Goal: Find specific page/section: Find specific page/section

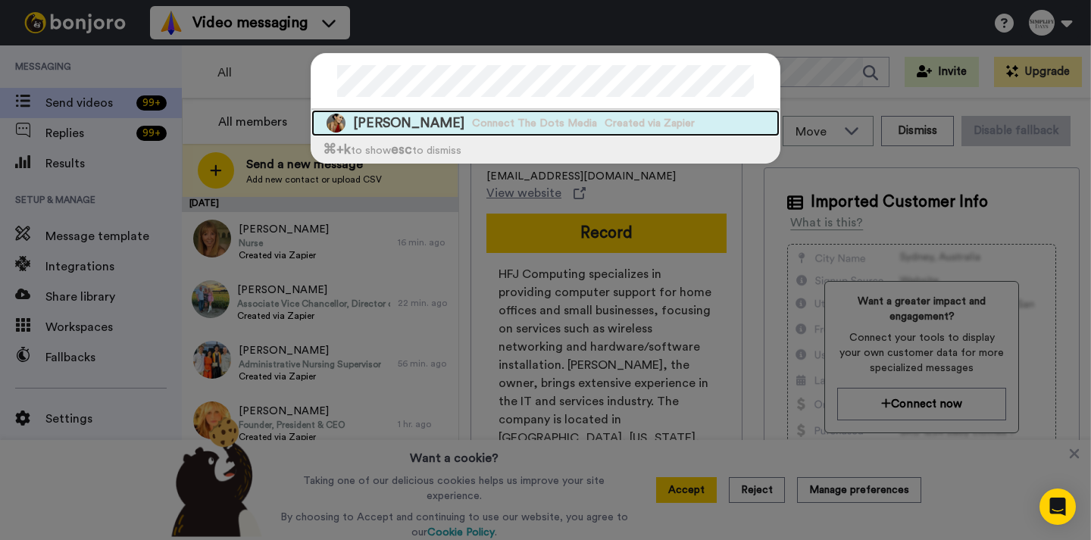
click at [606, 127] on span "Created via Zapier" at bounding box center [650, 123] width 90 height 15
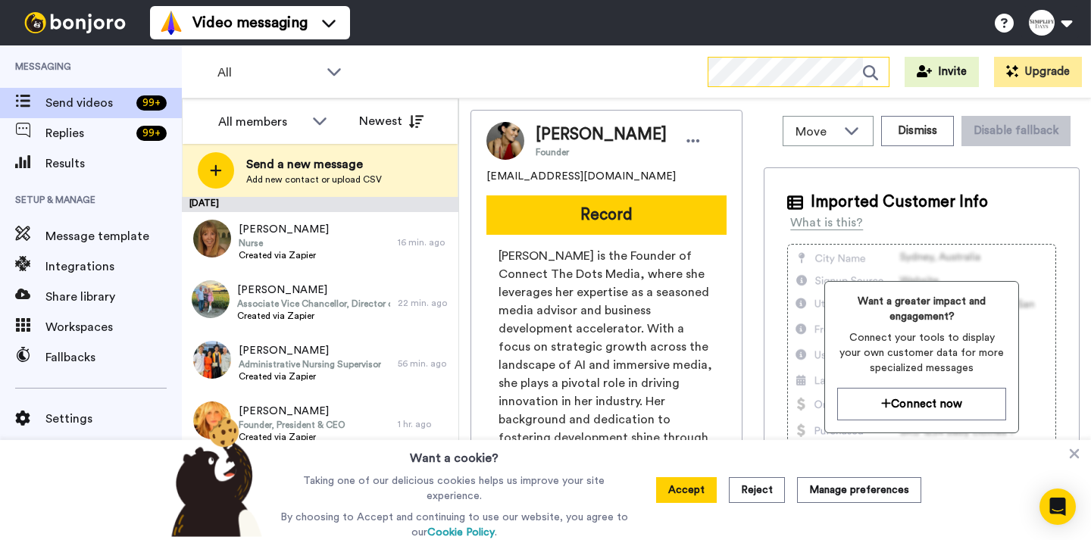
scroll to position [16, 0]
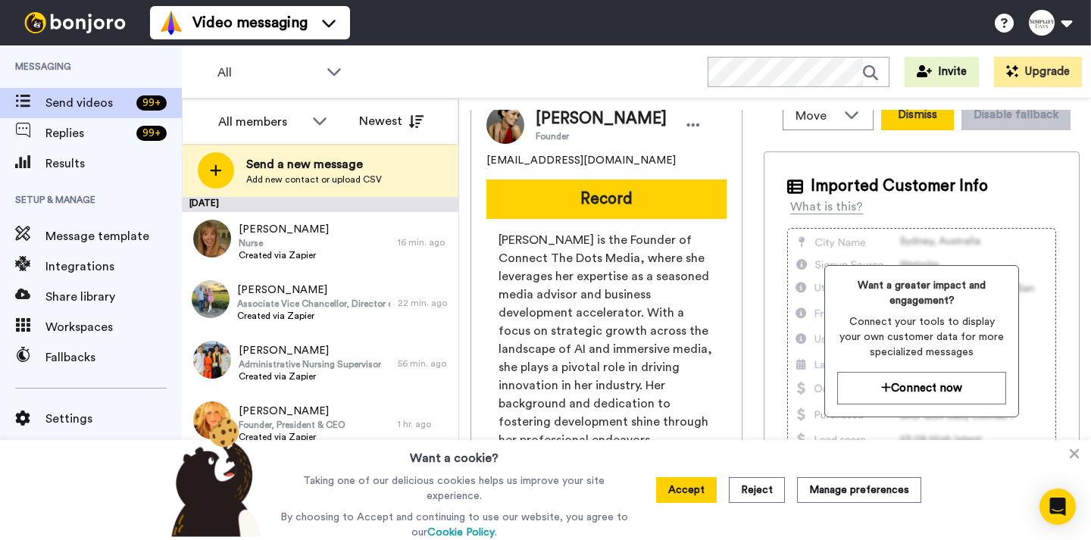
click at [912, 122] on button "Dismiss" at bounding box center [917, 115] width 73 height 30
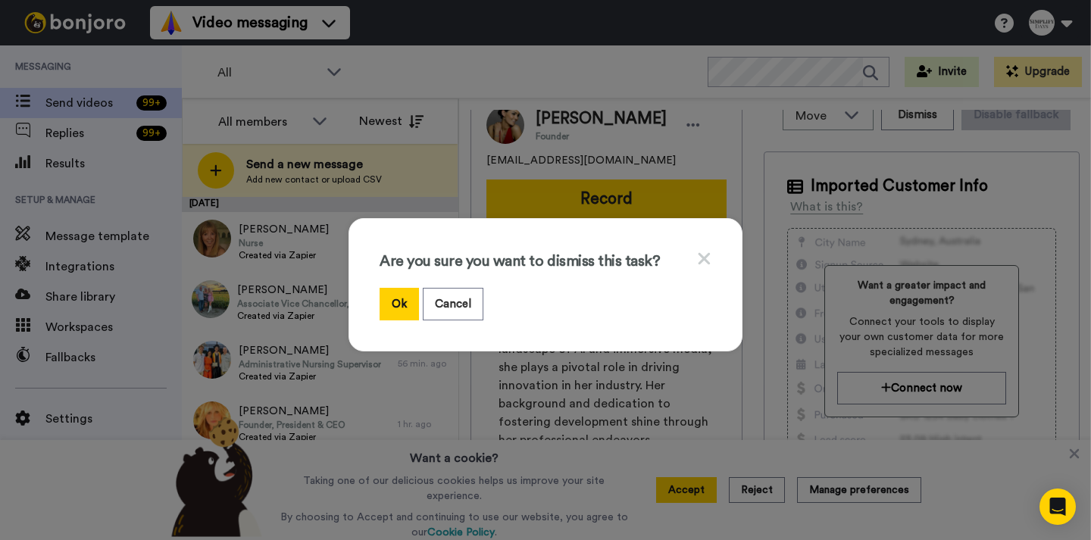
click at [703, 256] on icon at bounding box center [705, 259] width 12 height 12
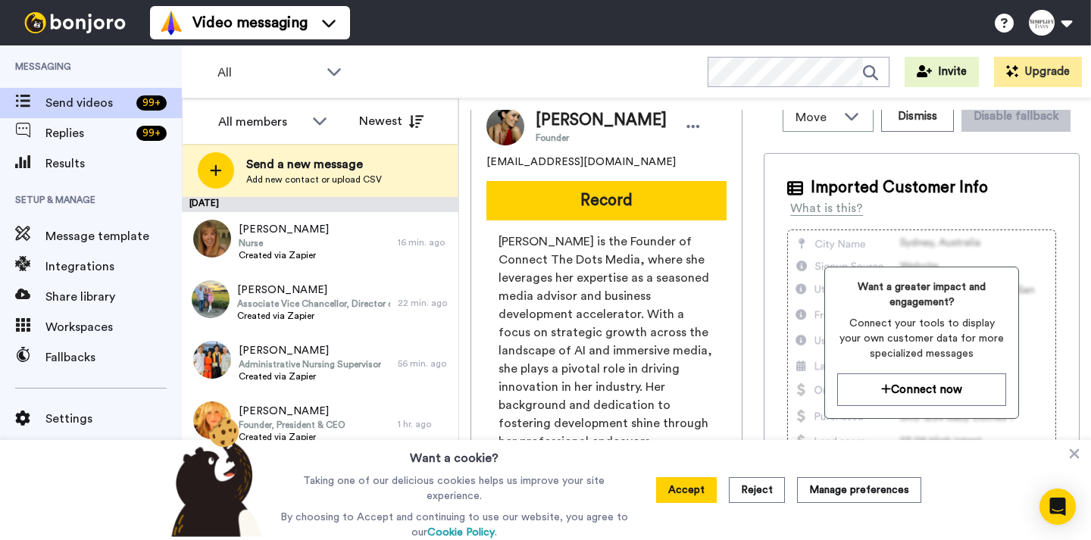
scroll to position [0, 0]
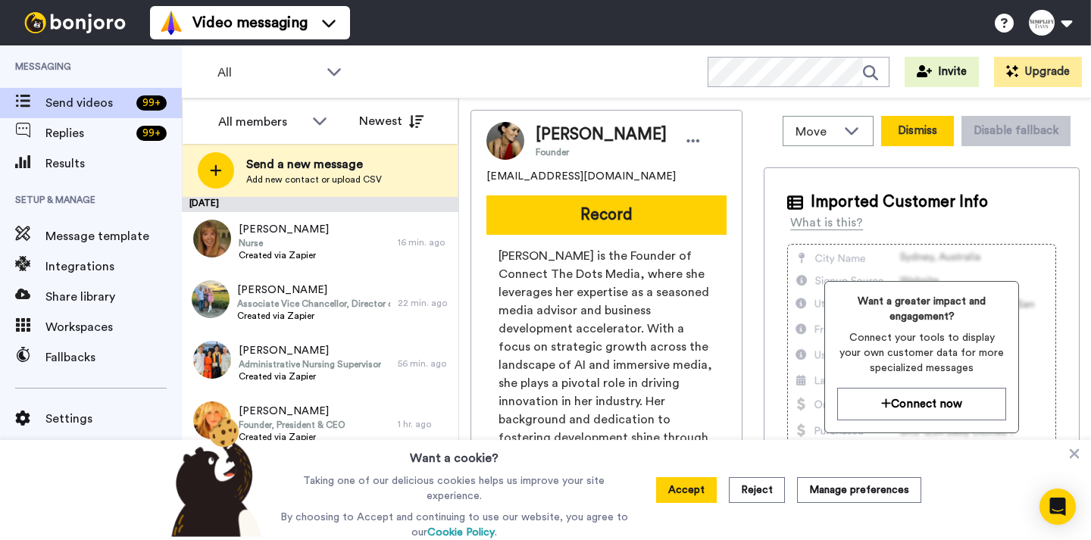
click at [922, 135] on button "Dismiss" at bounding box center [917, 131] width 73 height 30
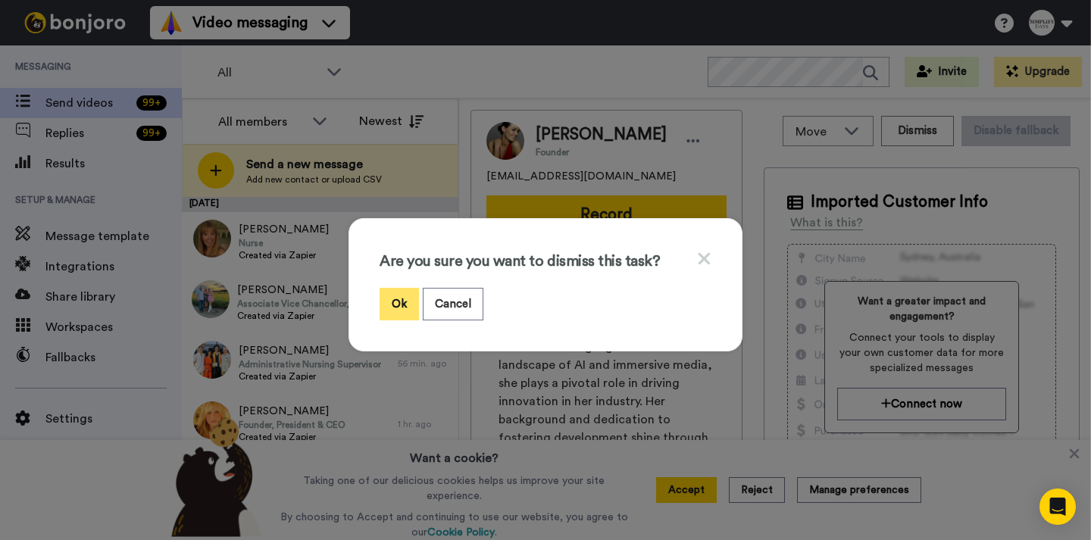
click at [399, 304] on button "Ok" at bounding box center [399, 304] width 39 height 33
